Goal: Task Accomplishment & Management: Complete application form

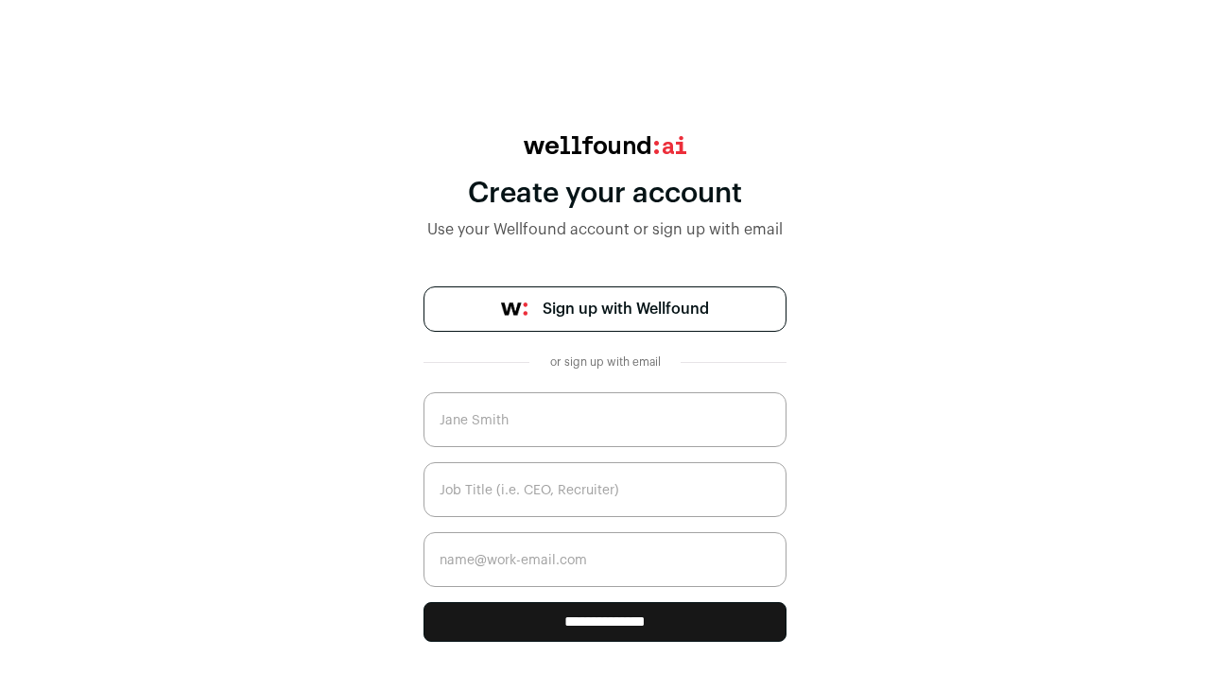
click at [538, 305] on link "Sign up with Wellfound" at bounding box center [604, 308] width 363 height 45
click at [600, 424] on input "text" at bounding box center [604, 419] width 363 height 55
type input "Waina"
click at [567, 496] on input "text" at bounding box center [604, 489] width 363 height 55
type input "student"
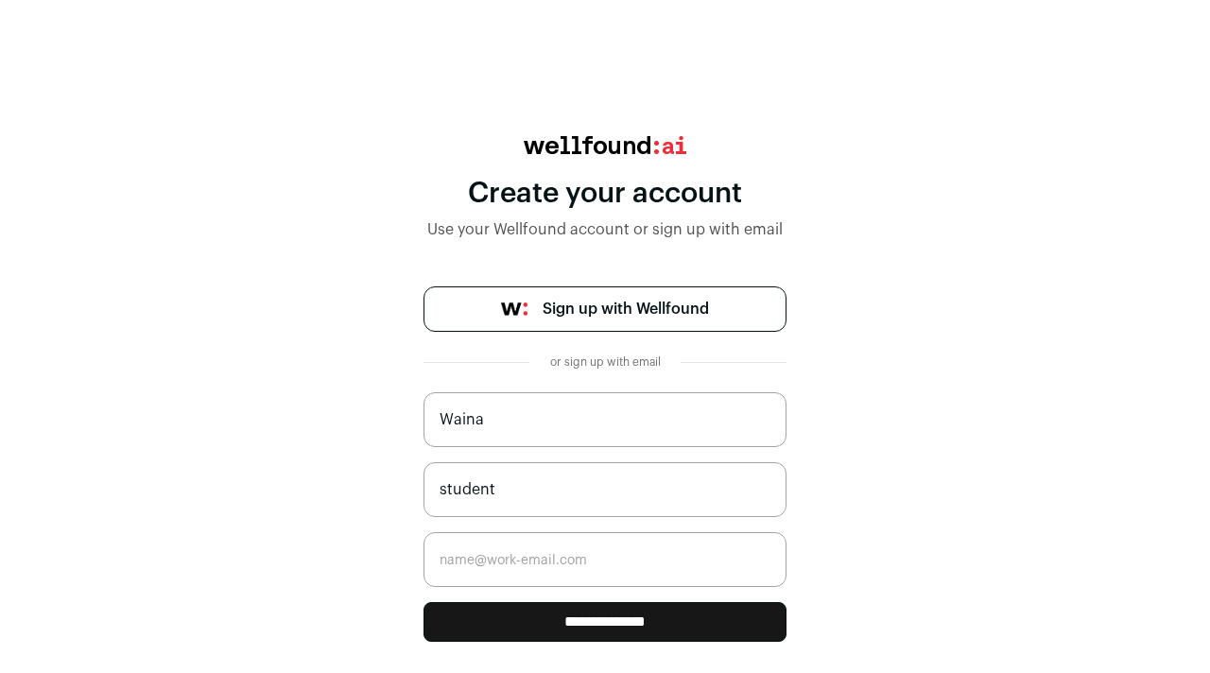
click at [548, 560] on input "email" at bounding box center [604, 559] width 363 height 55
type input "wai0923@uw.edu"
click at [560, 625] on input "**********" at bounding box center [604, 622] width 363 height 40
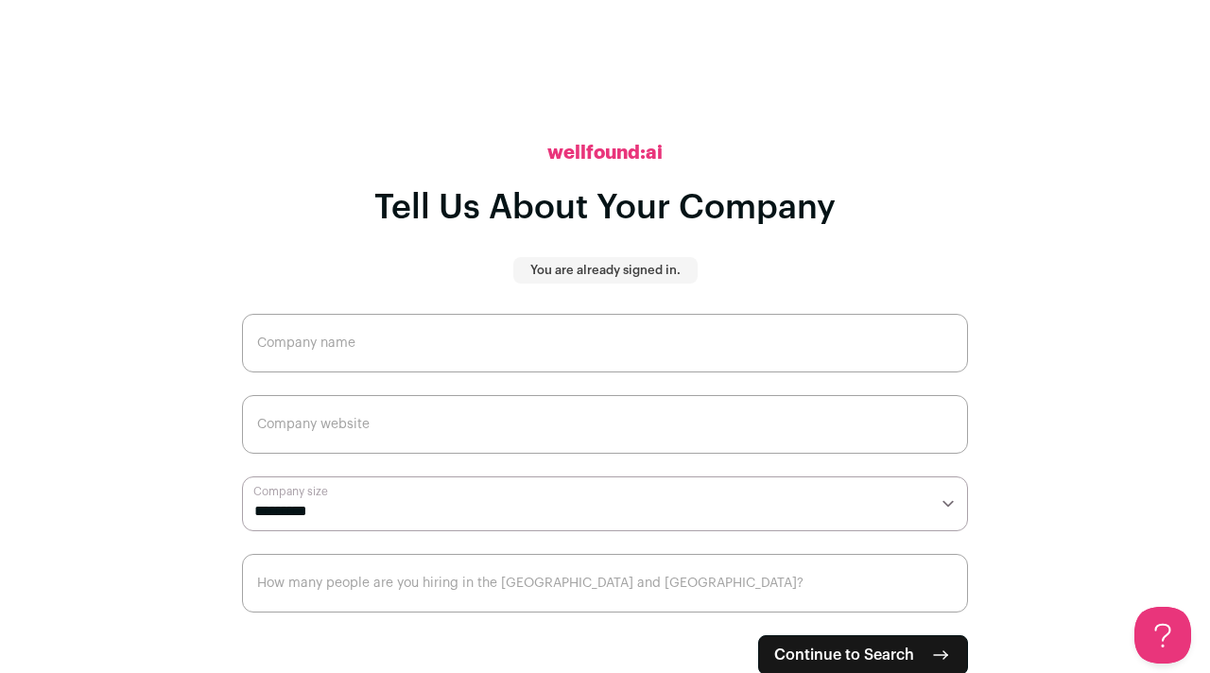
click at [473, 330] on input "Company name" at bounding box center [605, 343] width 726 height 59
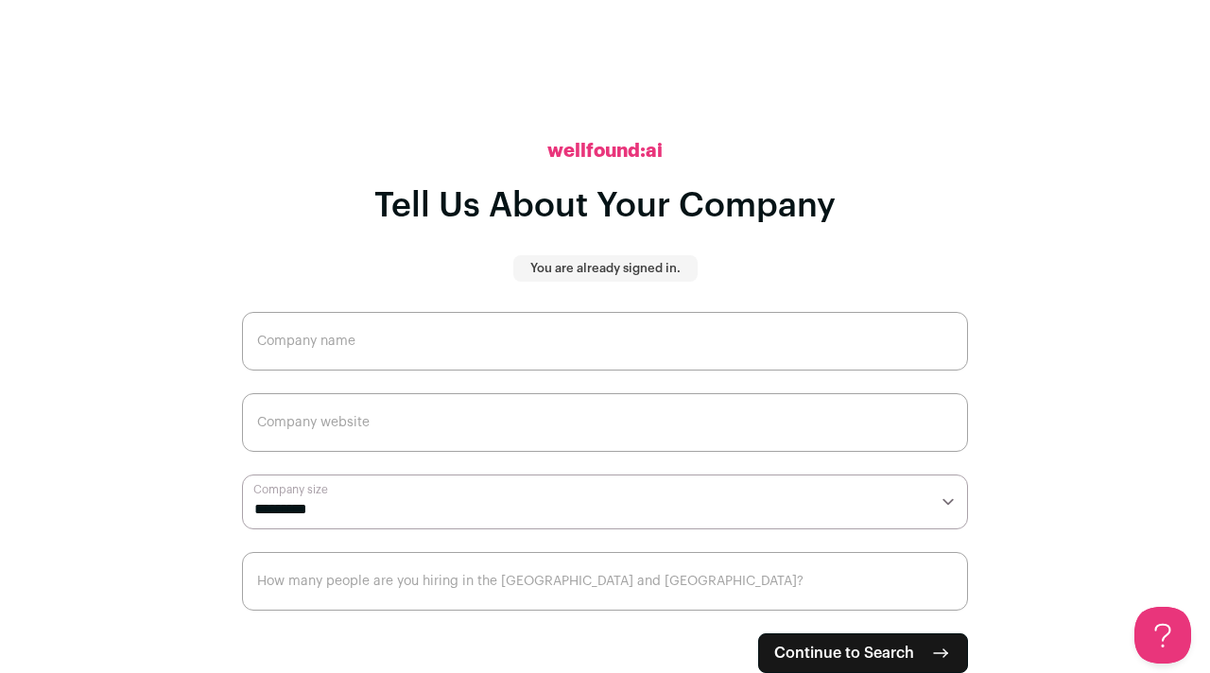
click at [622, 509] on select "**********" at bounding box center [605, 501] width 726 height 55
click at [615, 271] on p "You are already signed in." at bounding box center [605, 268] width 150 height 15
click at [581, 153] on h2 "wellfound:ai" at bounding box center [604, 151] width 115 height 26
click at [602, 214] on h1 "Tell Us About Your Company" at bounding box center [604, 206] width 461 height 38
click at [1174, 618] on button "Open Beacon popover" at bounding box center [1158, 631] width 57 height 57
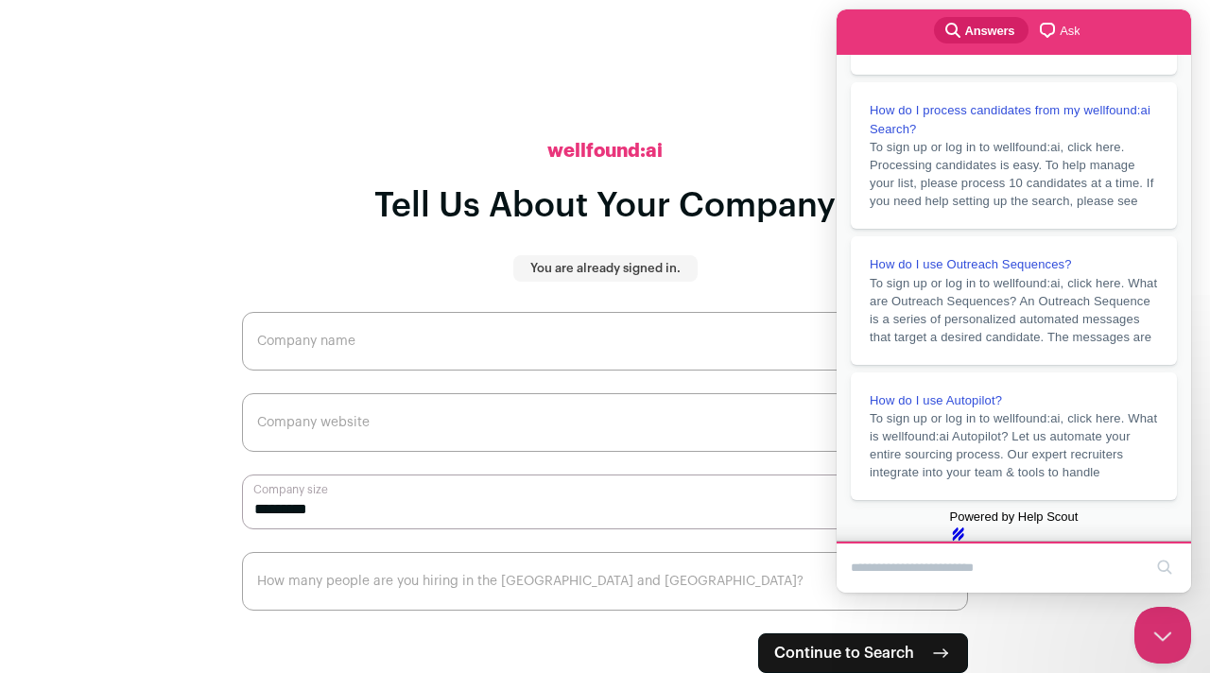
scroll to position [431, 0]
click at [64, 56] on main "**********" at bounding box center [605, 334] width 1210 height 673
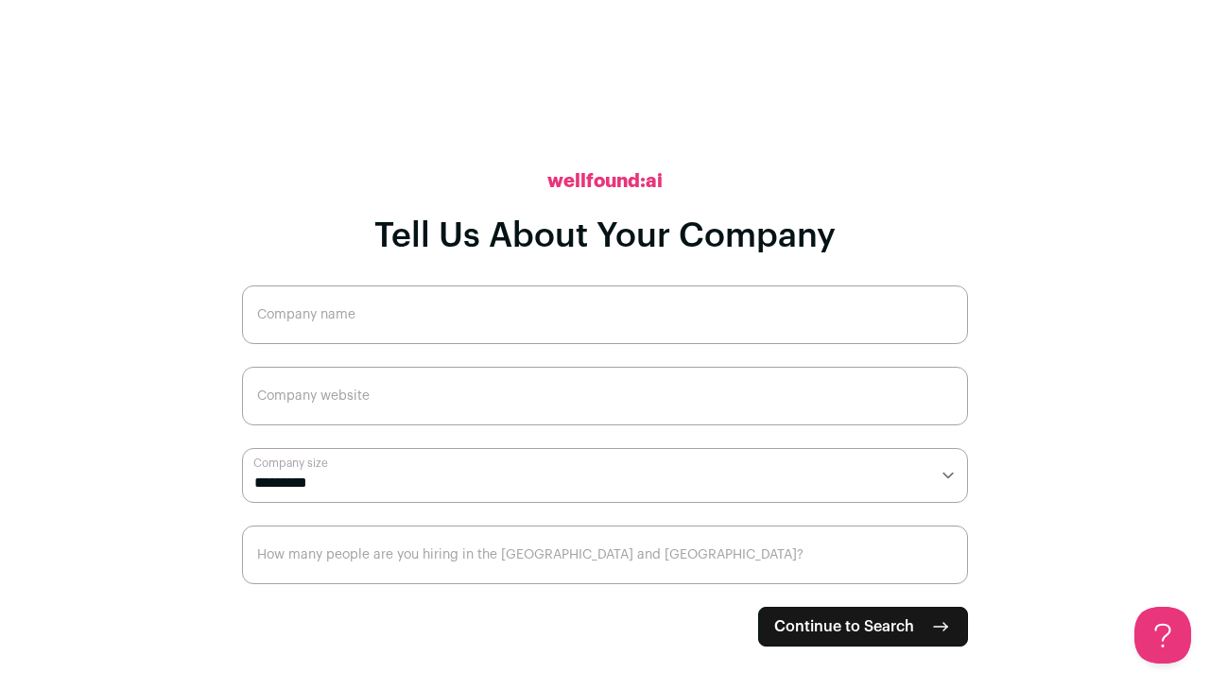
click at [571, 563] on input "How many people are you hiring in the [GEOGRAPHIC_DATA] and [GEOGRAPHIC_DATA]?" at bounding box center [605, 554] width 726 height 59
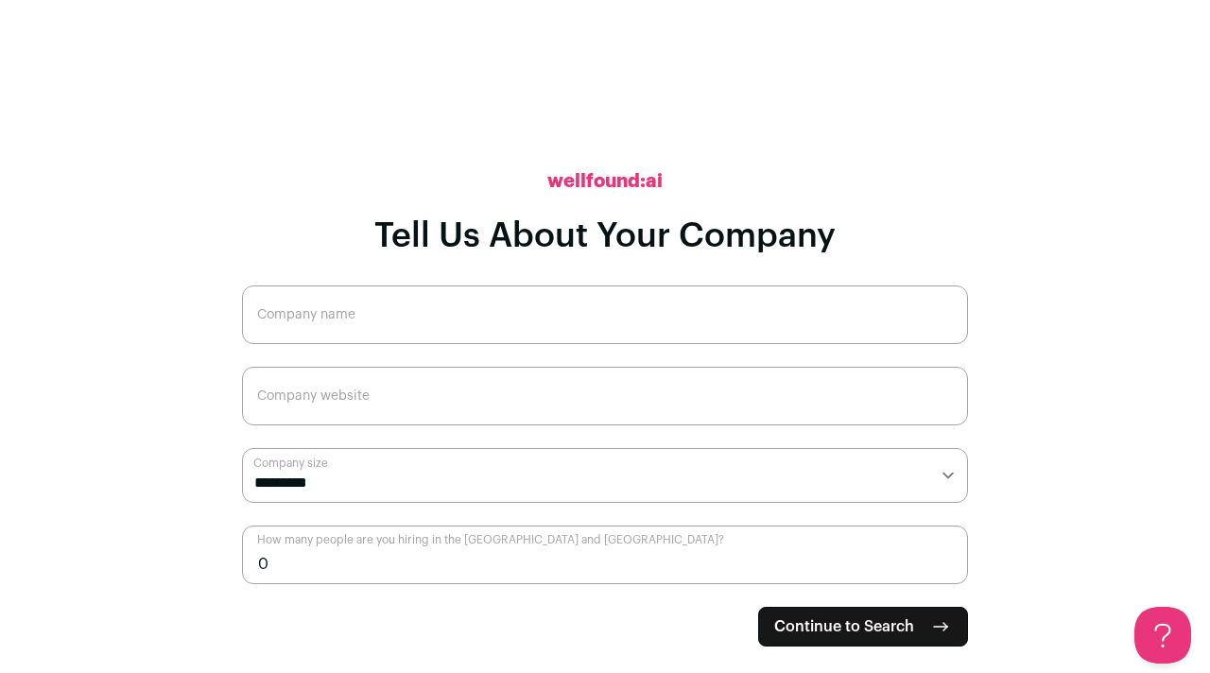
type input "0"
click at [755, 475] on select "**********" at bounding box center [605, 475] width 726 height 55
select select "*"
click at [242, 448] on select "**********" at bounding box center [605, 475] width 726 height 55
click at [652, 412] on input "Company website" at bounding box center [605, 396] width 726 height 59
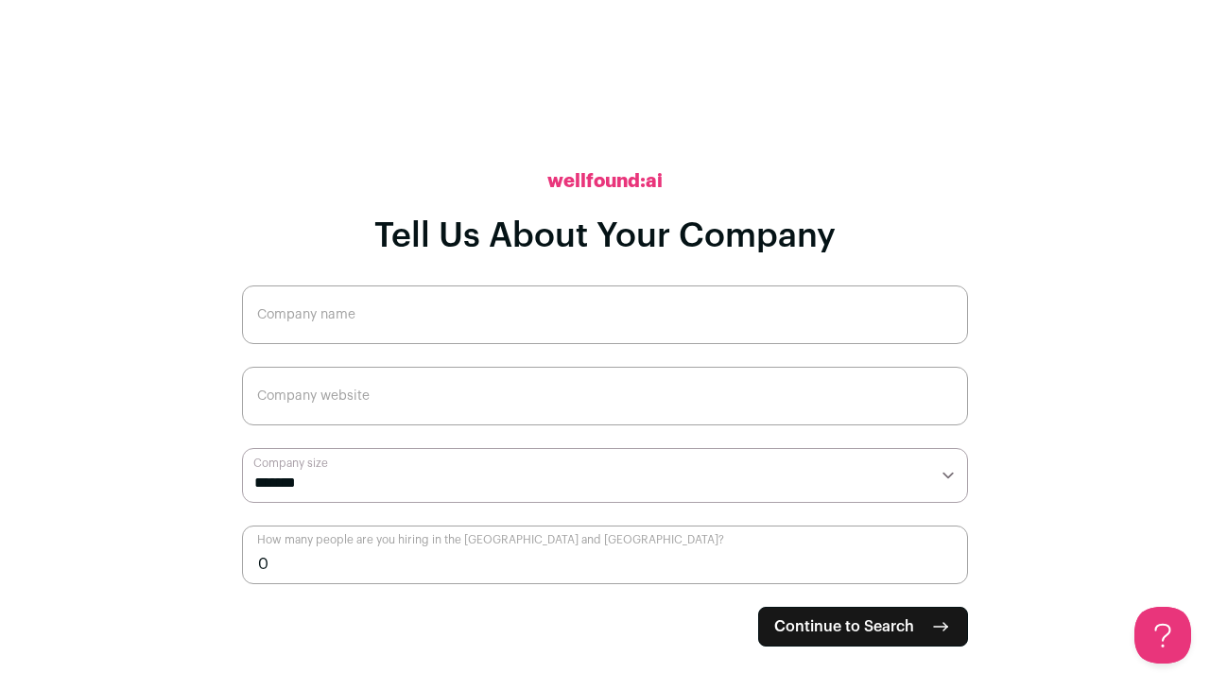
click at [907, 632] on span "Continue to Search" at bounding box center [844, 626] width 140 height 23
click at [740, 312] on input "Company name" at bounding box center [605, 314] width 726 height 59
type input "-"
click at [650, 406] on input "Company website" at bounding box center [605, 396] width 726 height 59
type input "-"
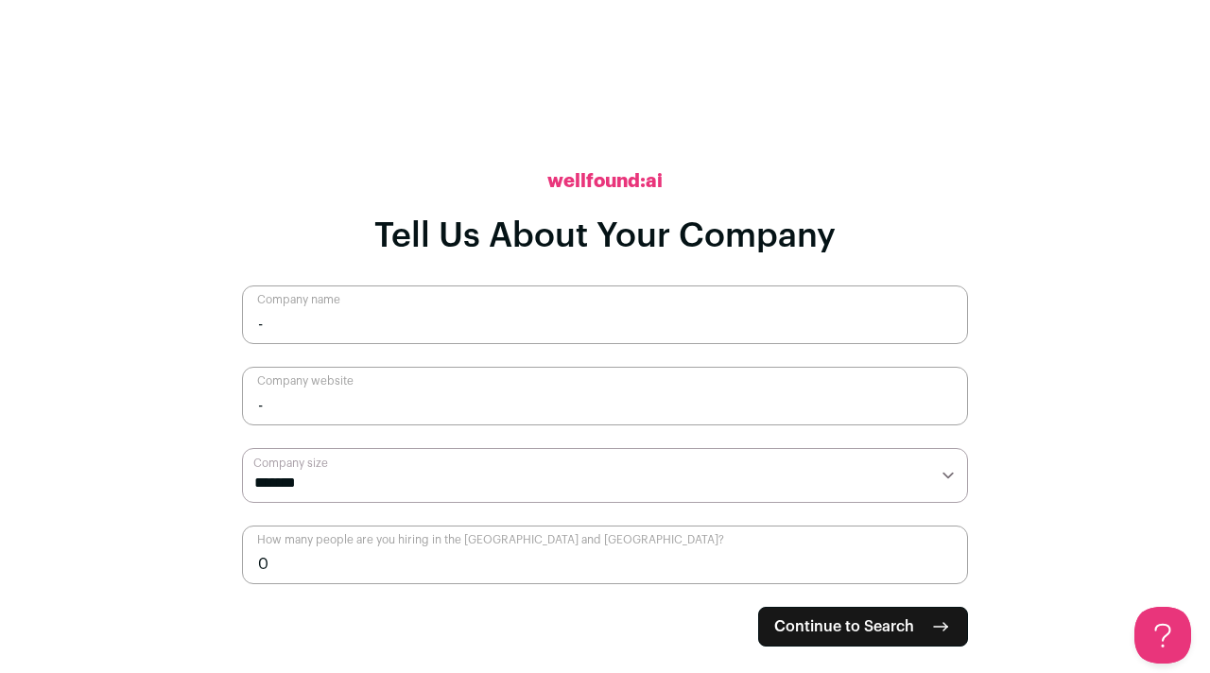
click at [835, 639] on button "Continue to Search" at bounding box center [863, 627] width 210 height 40
